Goal: Find contact information: Find contact information

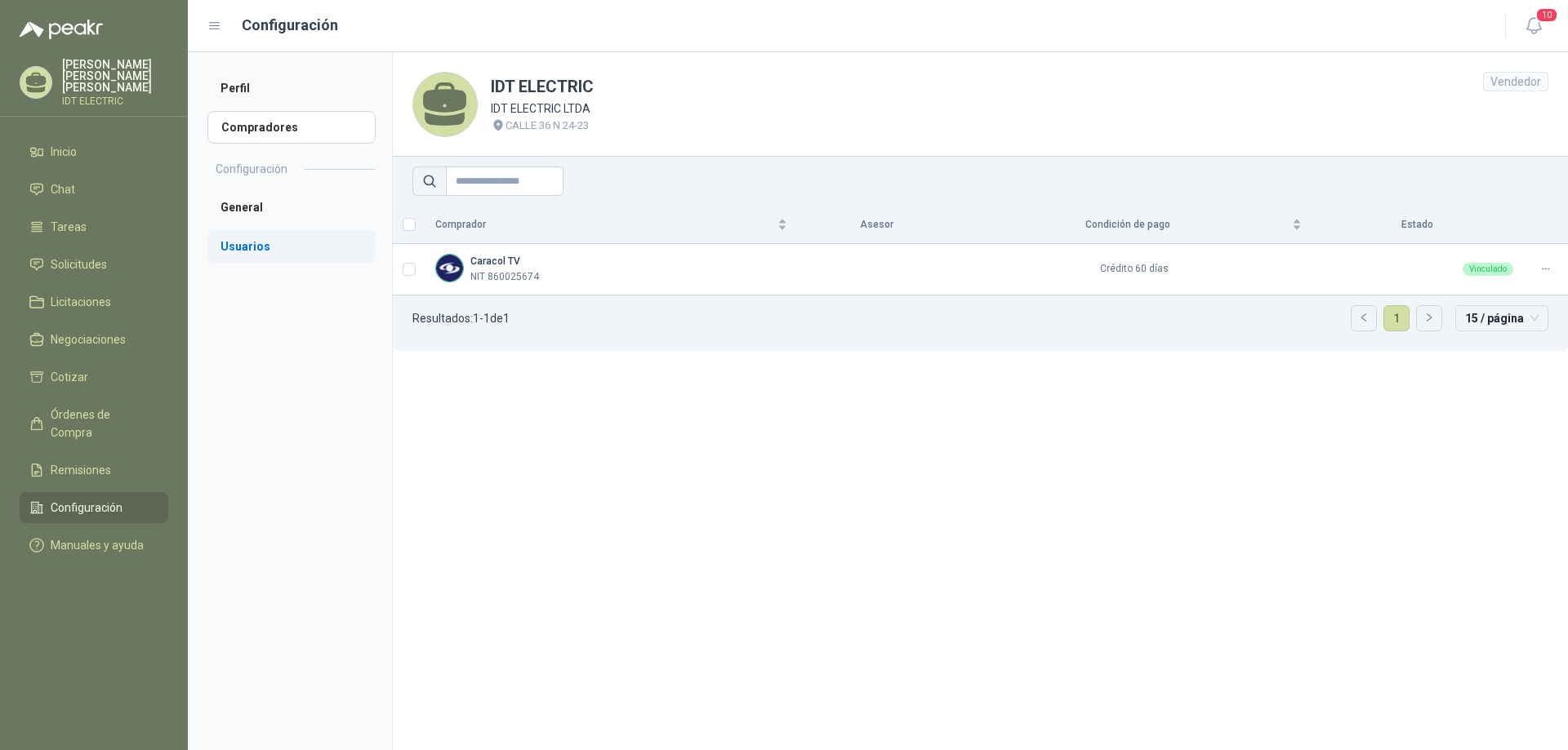
click at [256, 254] on li "Usuarios" at bounding box center [291, 246] width 168 height 33
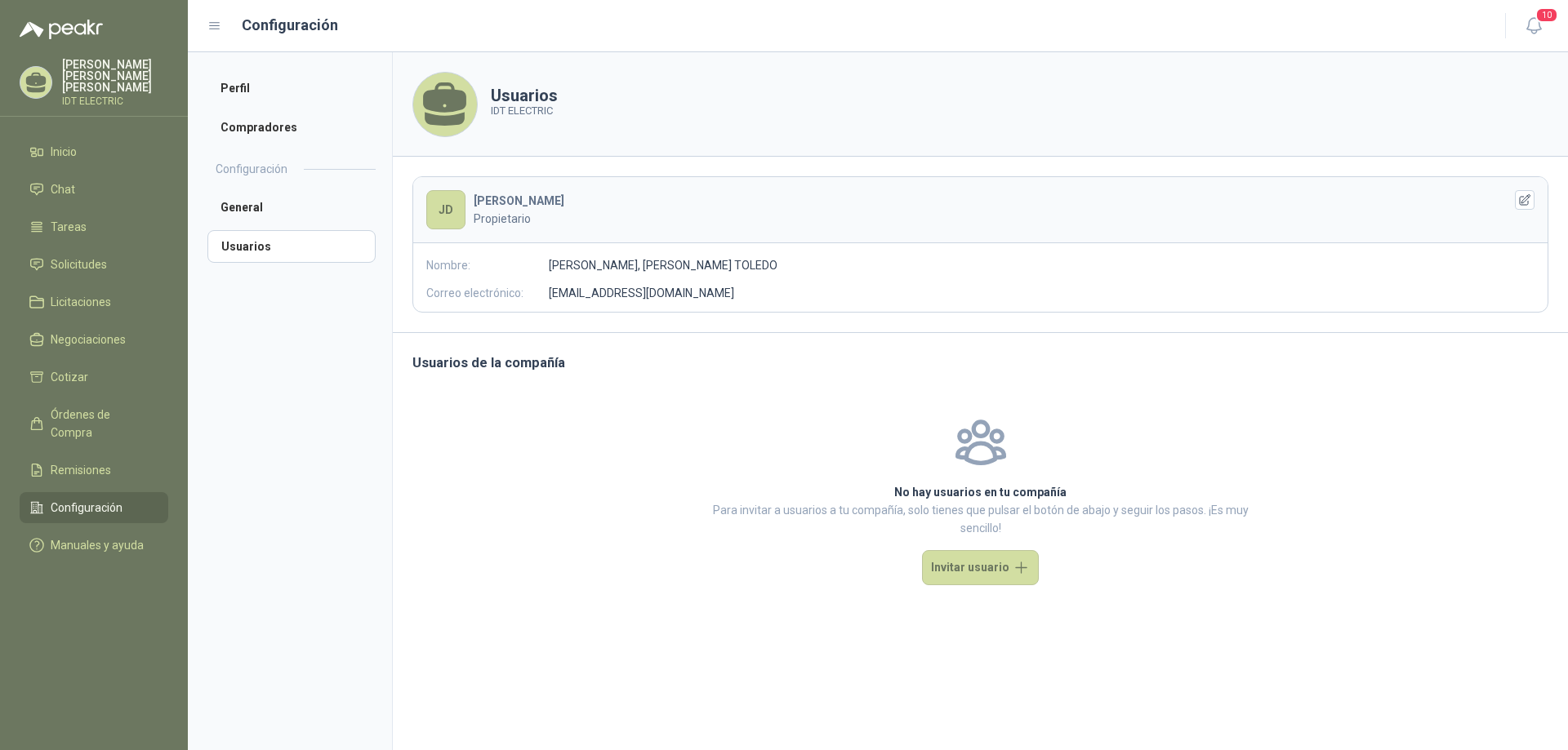
click at [138, 498] on li "Configuración" at bounding box center [94, 507] width 129 height 18
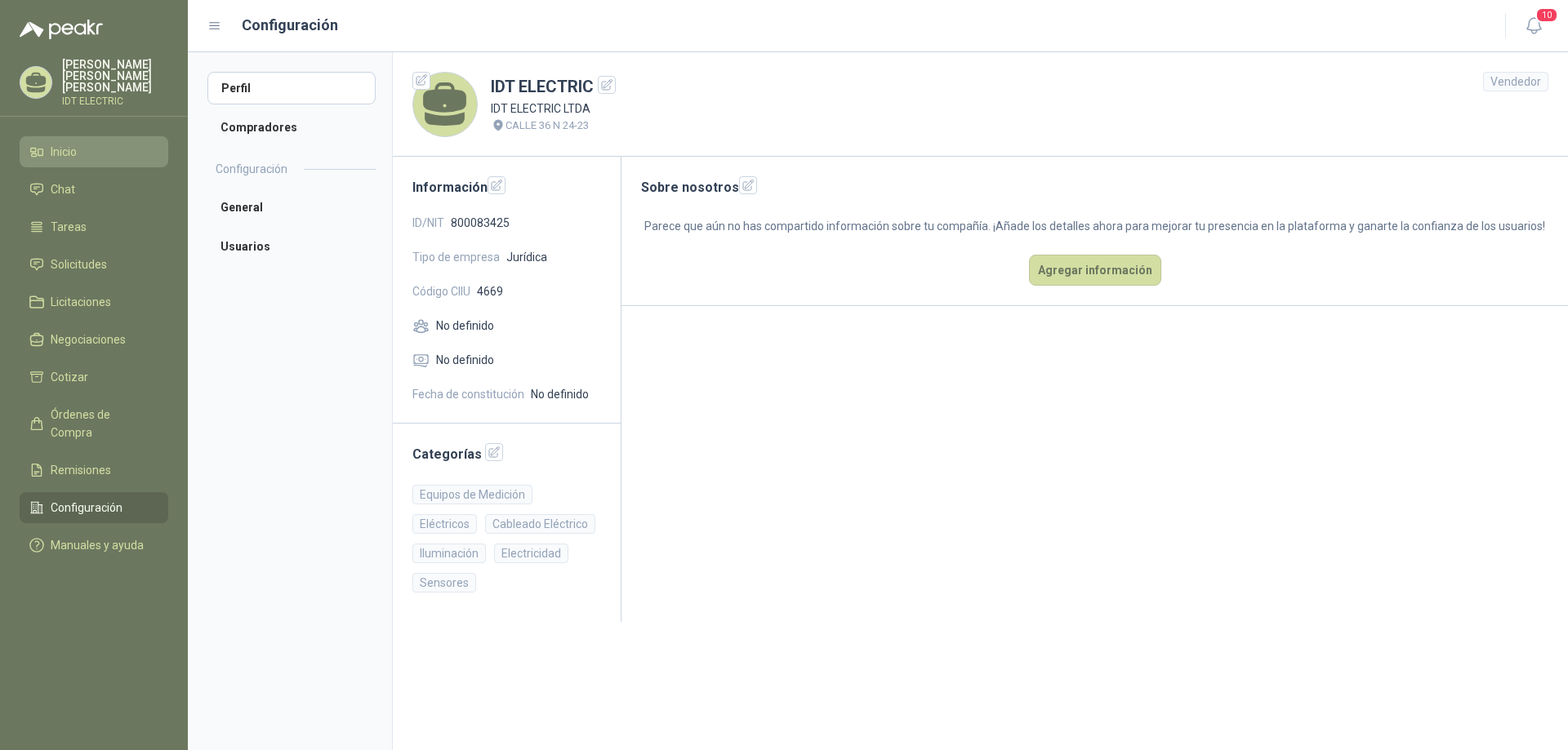
click at [113, 143] on li "Inicio" at bounding box center [94, 152] width 129 height 18
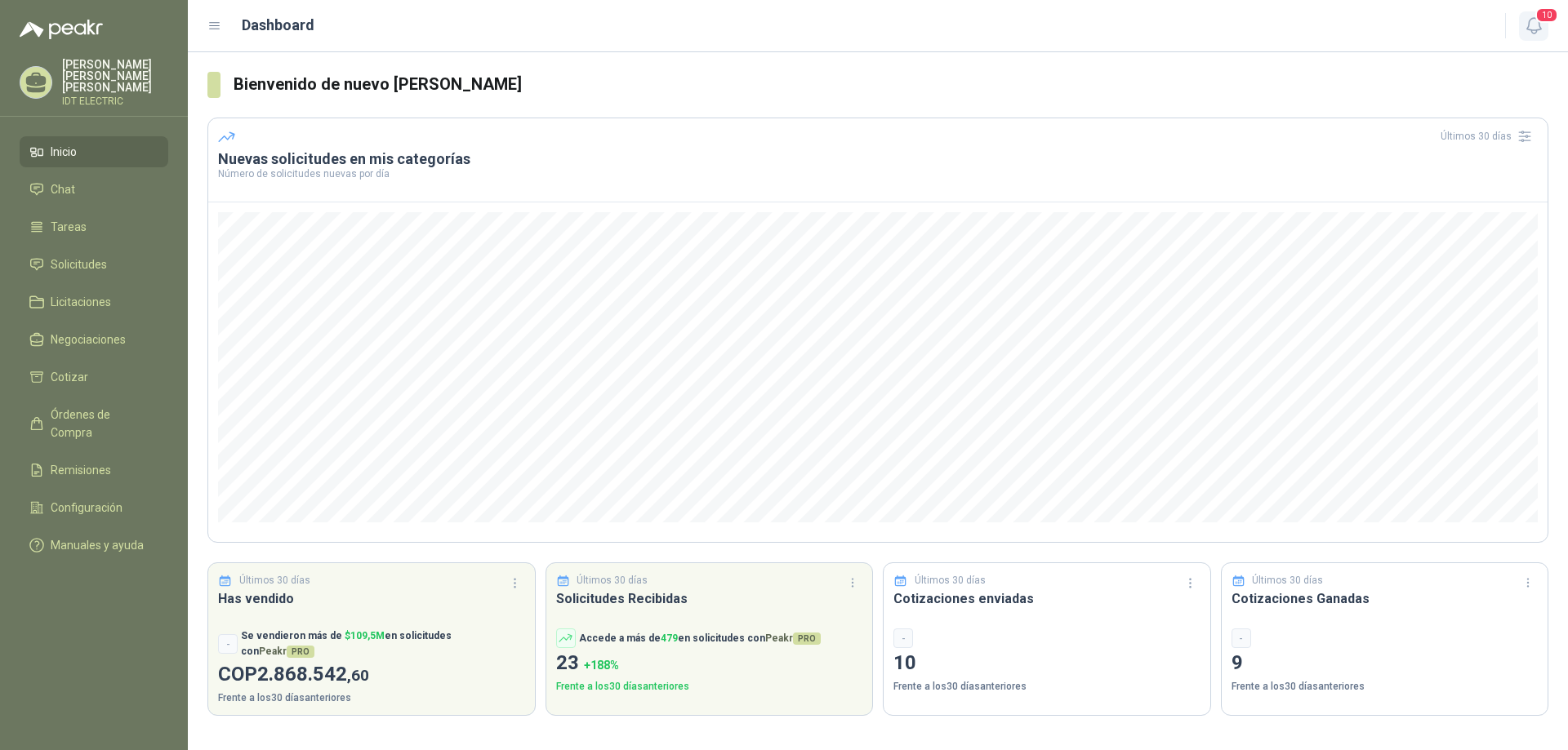
click at [1537, 21] on span "10" at bounding box center [1547, 14] width 23 height 15
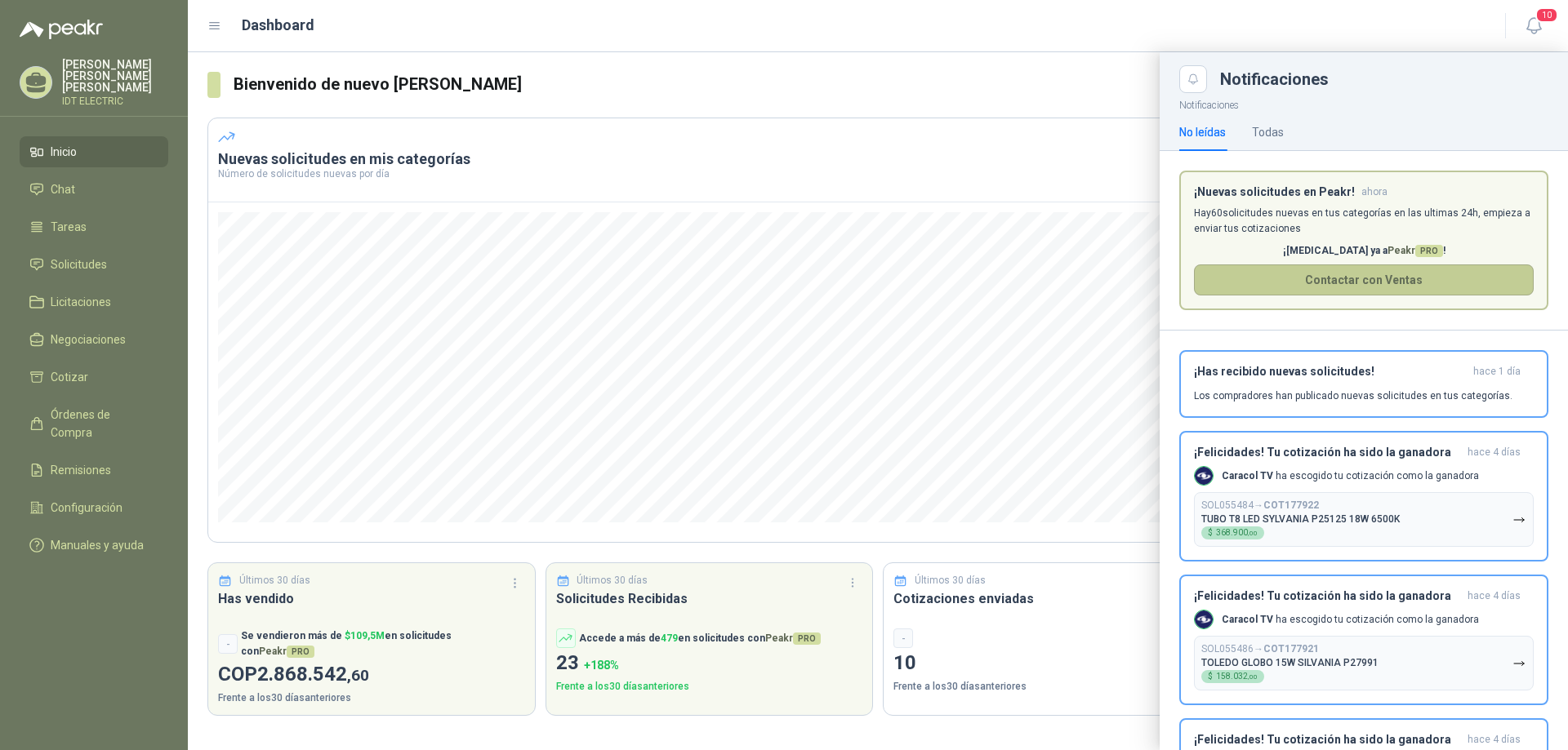
click at [1441, 278] on button "Contactar con Ventas" at bounding box center [1363, 279] width 340 height 31
